Goal: Task Accomplishment & Management: Manage account settings

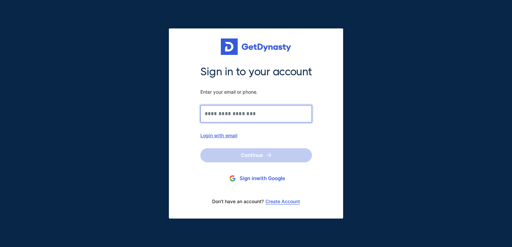
click at [223, 115] on input "Sign in to your account Enter your email or phone." at bounding box center [256, 113] width 112 height 17
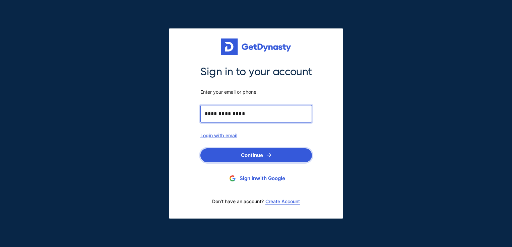
type input "**********"
click at [236, 157] on button "Continue" at bounding box center [256, 155] width 112 height 14
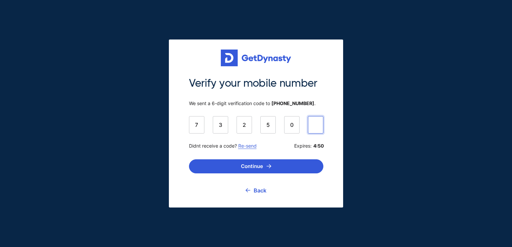
type input "******"
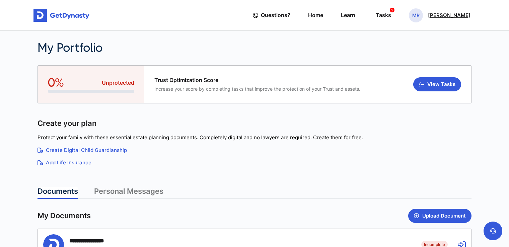
click at [448, 13] on p "[PERSON_NAME]" at bounding box center [449, 15] width 43 height 5
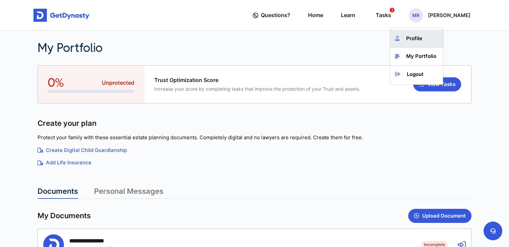
click at [431, 38] on link "Profile" at bounding box center [416, 39] width 53 height 18
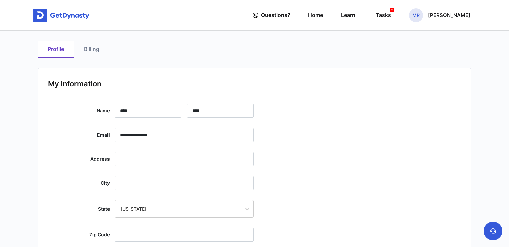
click at [89, 48] on link "Billing" at bounding box center [91, 49] width 35 height 17
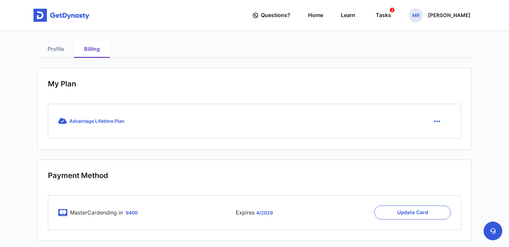
click at [436, 122] on icon "button" at bounding box center [437, 121] width 6 height 7
click at [438, 137] on link "Cancel" at bounding box center [438, 136] width 28 height 9
click at [434, 121] on icon "button" at bounding box center [437, 121] width 6 height 7
click at [434, 138] on link "Cancel" at bounding box center [438, 136] width 28 height 9
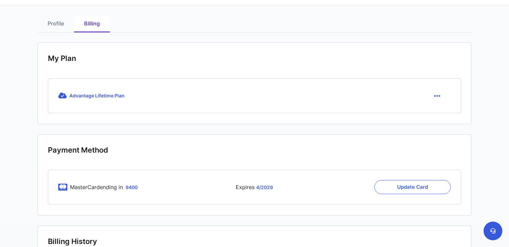
scroll to position [25, 0]
click at [436, 97] on icon "button" at bounding box center [437, 96] width 6 height 7
click at [436, 111] on link "Cancel" at bounding box center [438, 111] width 28 height 9
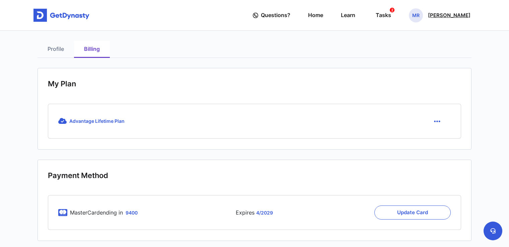
click at [450, 14] on p "[PERSON_NAME]" at bounding box center [449, 15] width 43 height 5
click at [434, 58] on link "My Portfolio" at bounding box center [416, 57] width 53 height 18
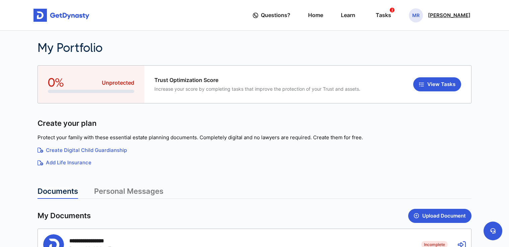
click at [452, 13] on p "[PERSON_NAME]" at bounding box center [449, 15] width 43 height 5
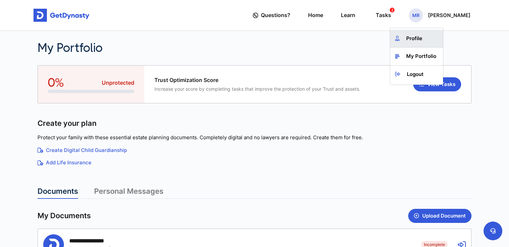
click at [428, 39] on link "Profile" at bounding box center [416, 39] width 53 height 18
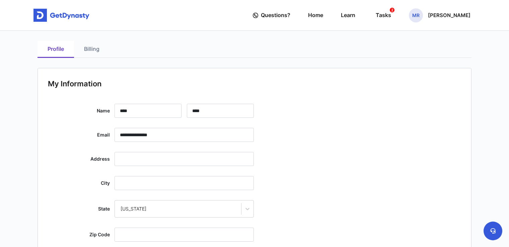
click at [88, 49] on link "Billing" at bounding box center [91, 49] width 35 height 17
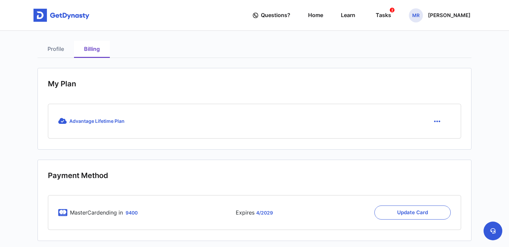
click at [438, 123] on icon "button" at bounding box center [437, 121] width 6 height 7
click at [436, 137] on link "Cancel" at bounding box center [438, 136] width 28 height 9
click at [107, 120] on span "Advantage Lifetime Plan" at bounding box center [96, 121] width 55 height 6
click at [60, 116] on div "Advantage Lifetime Plan" at bounding box center [166, 121] width 216 height 14
click at [61, 121] on icon at bounding box center [62, 121] width 8 height 7
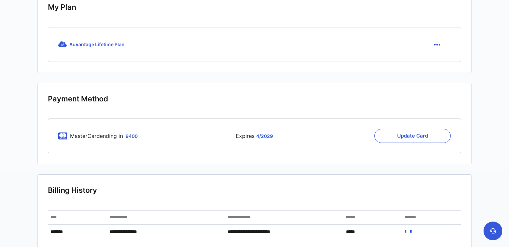
scroll to position [78, 0]
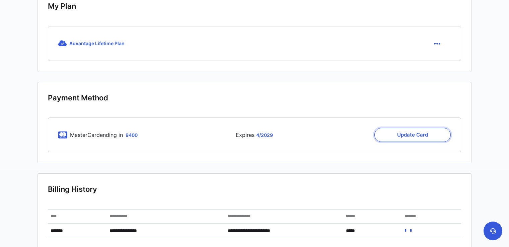
click at [426, 138] on button "Update Card" at bounding box center [412, 135] width 76 height 14
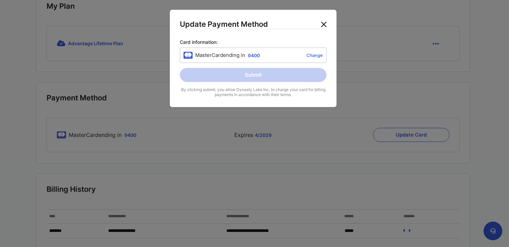
click at [321, 26] on button "Close" at bounding box center [323, 24] width 11 height 11
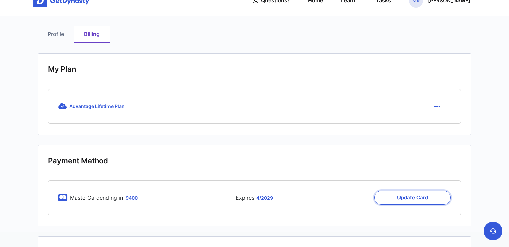
scroll to position [0, 0]
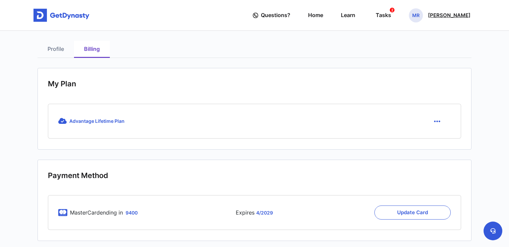
click at [459, 17] on p "[PERSON_NAME]" at bounding box center [449, 15] width 43 height 5
click at [382, 42] on div "Profile Billing" at bounding box center [255, 49] width 434 height 17
click at [290, 14] on span "Questions?" at bounding box center [275, 15] width 29 height 12
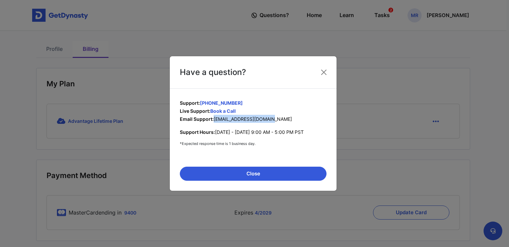
drag, startPoint x: 272, startPoint y: 115, endPoint x: 214, endPoint y: 121, distance: 58.2
click at [214, 121] on p "Email Support: support@getdynasty.com" at bounding box center [253, 119] width 147 height 8
click at [376, 112] on div "Have a question? Support: +1 (650) 590-0434 Live Support: Book a Call Email Sup…" at bounding box center [254, 123] width 509 height 247
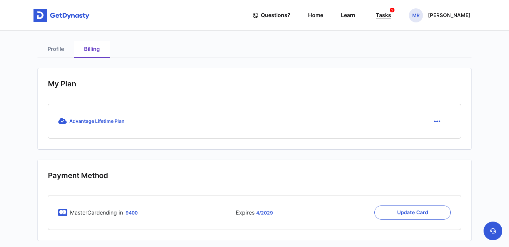
click at [391, 18] on div "Tasks 2" at bounding box center [383, 15] width 15 height 12
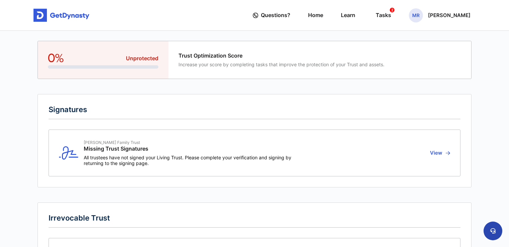
click at [490, 230] on icon at bounding box center [492, 230] width 5 height 5
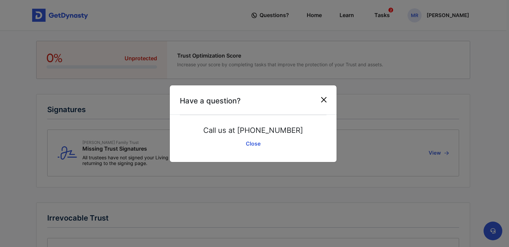
click at [320, 104] on button "Close" at bounding box center [323, 99] width 11 height 11
